Goal: Navigation & Orientation: Find specific page/section

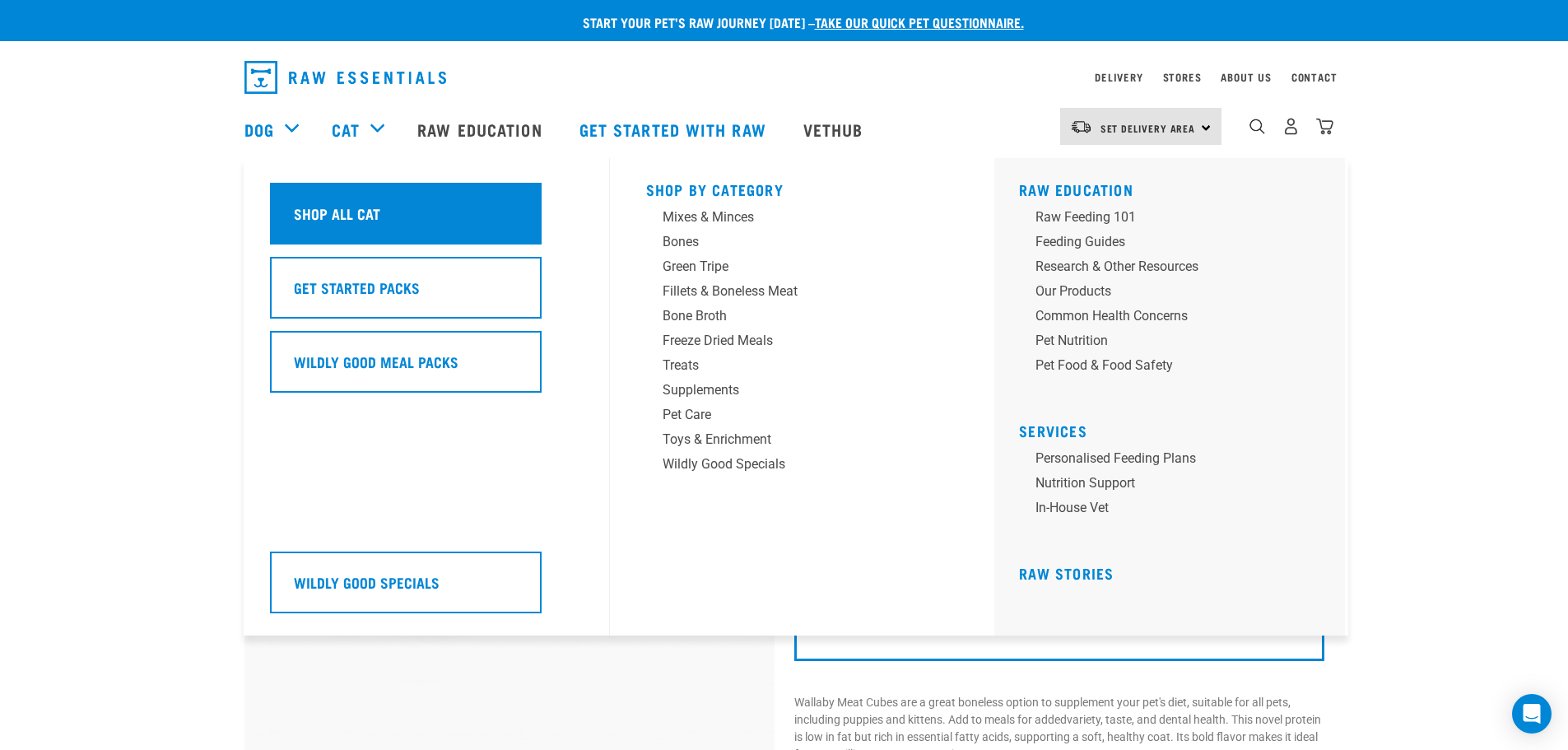
click at [370, 210] on h5 "Shop All Cat" at bounding box center [336, 213] width 86 height 22
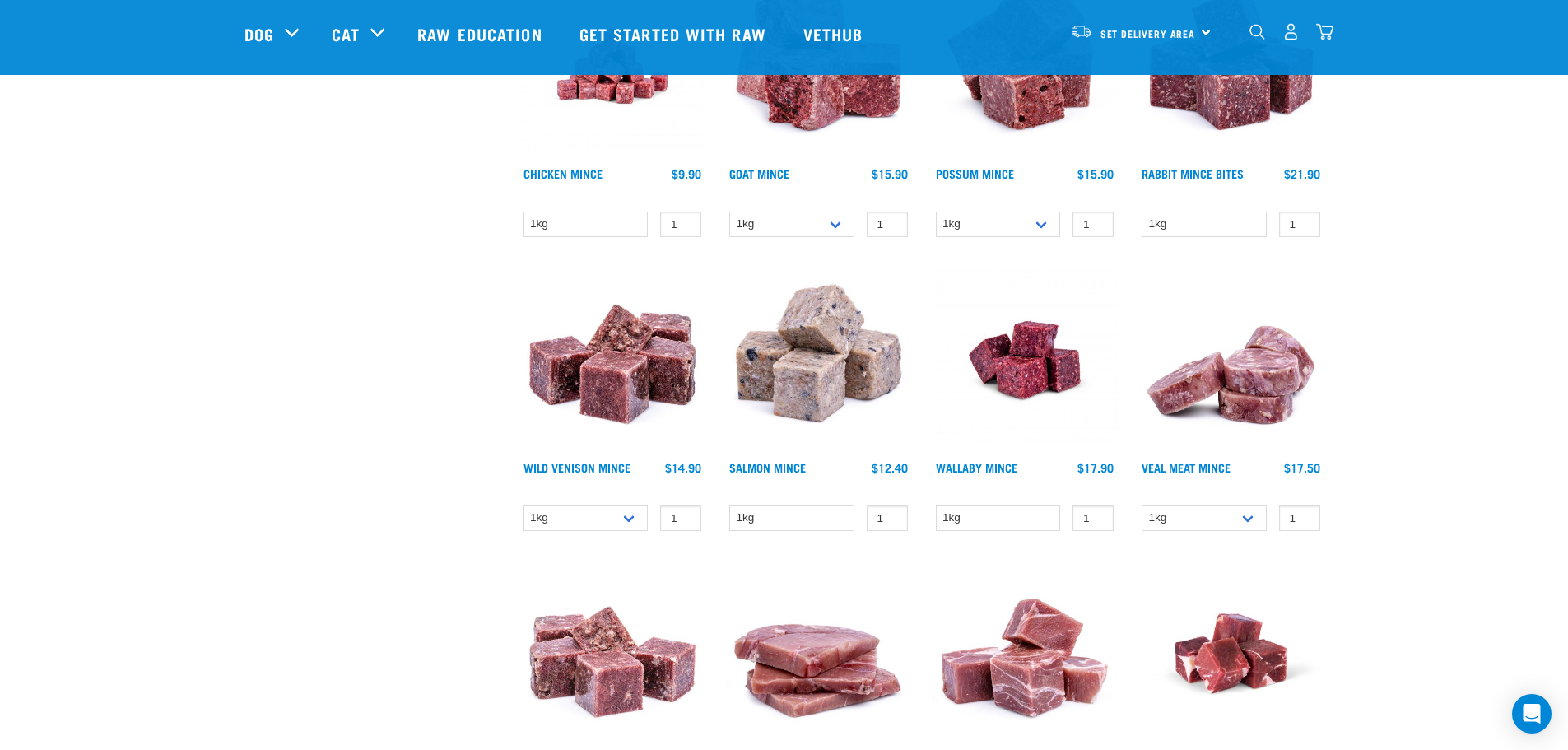
scroll to position [1069, 0]
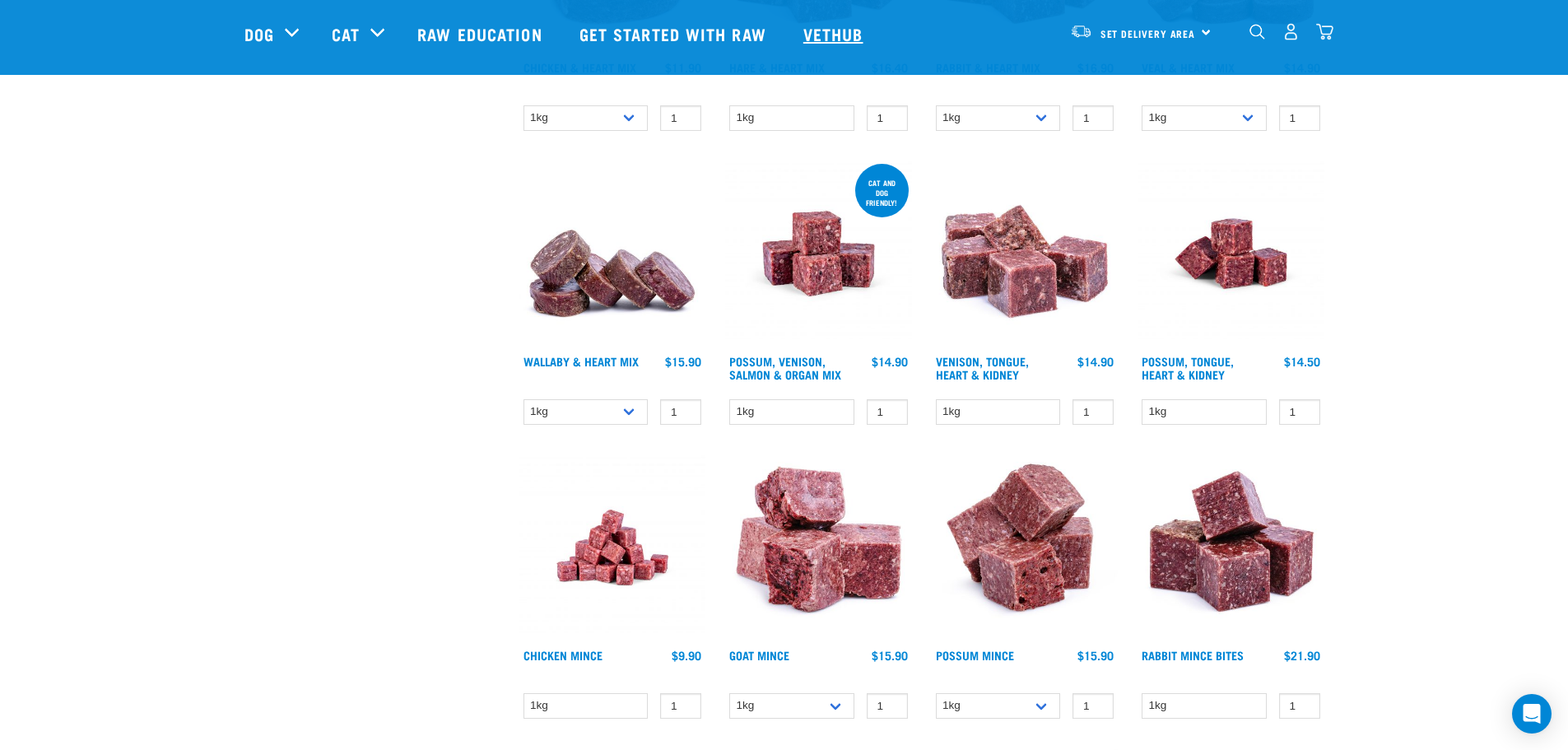
click at [831, 32] on link "Vethub" at bounding box center [836, 34] width 97 height 65
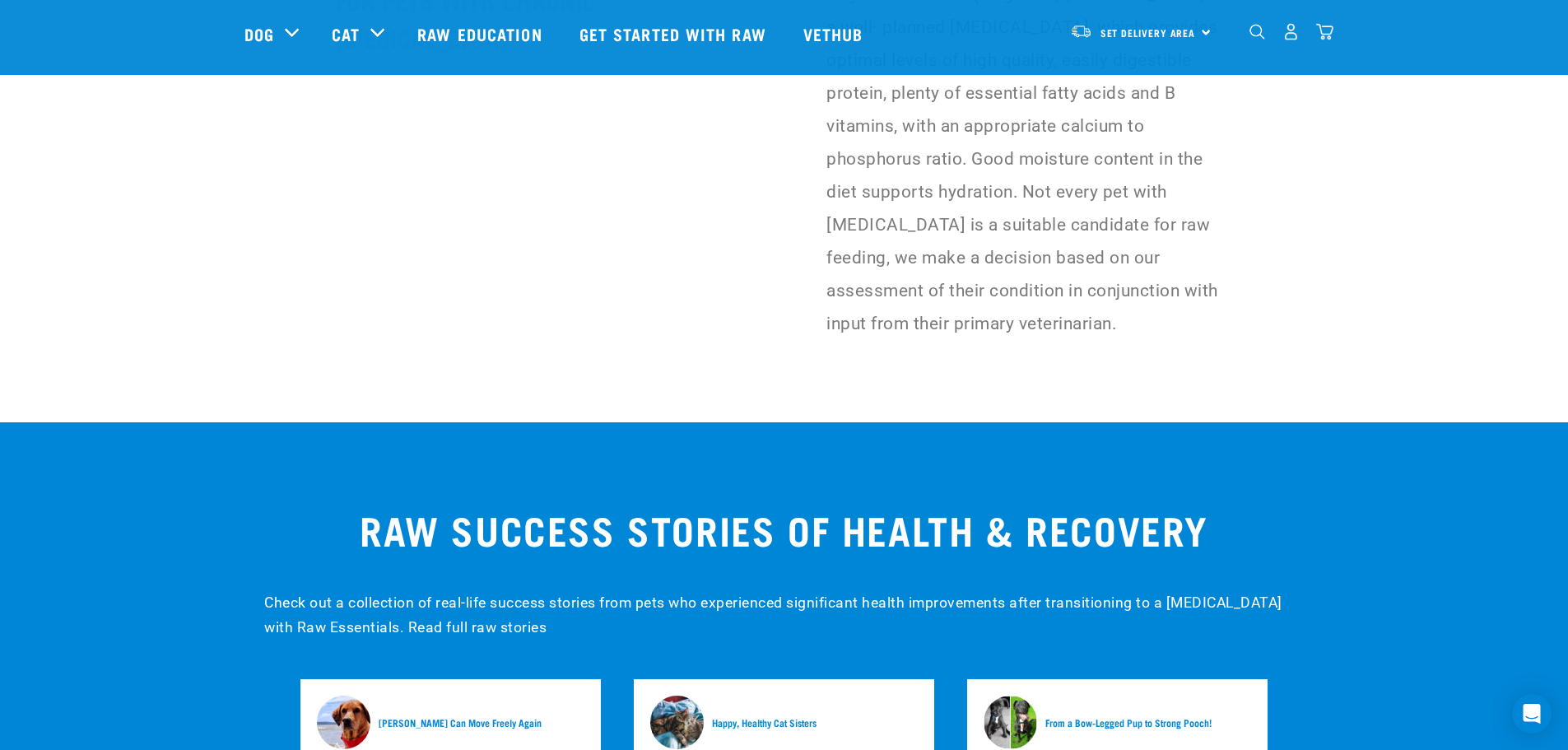
scroll to position [4690, 0]
